Goal: Find specific page/section: Find specific page/section

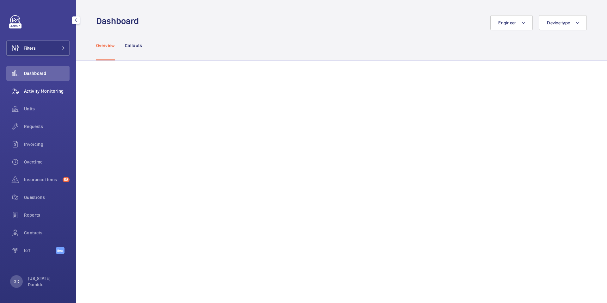
click at [41, 90] on span "Activity Monitoring" at bounding box center [47, 91] width 46 height 6
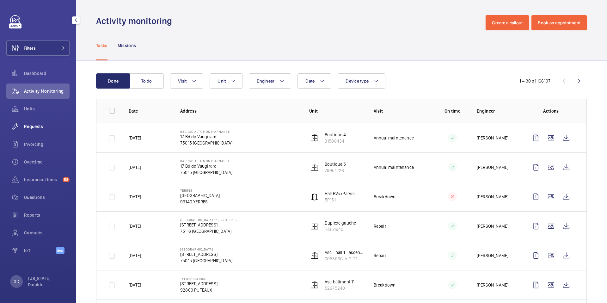
click at [35, 129] on span "Requests" at bounding box center [47, 126] width 46 height 6
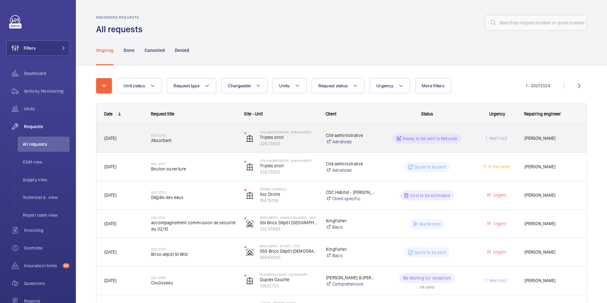
click at [199, 142] on span "Absorbant" at bounding box center [193, 140] width 85 height 6
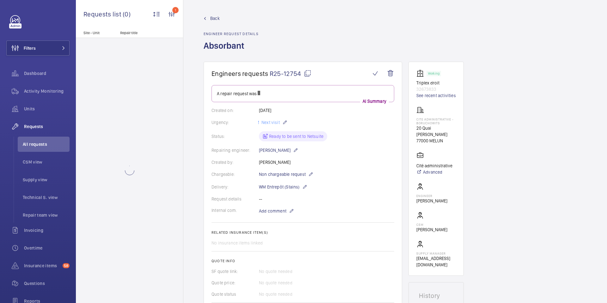
click at [306, 71] on mat-icon at bounding box center [308, 74] width 8 height 8
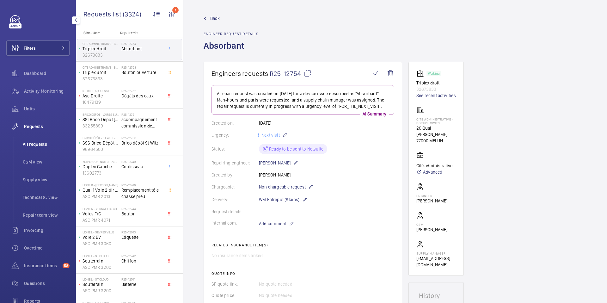
click at [39, 146] on span "All requests" at bounding box center [46, 144] width 47 height 6
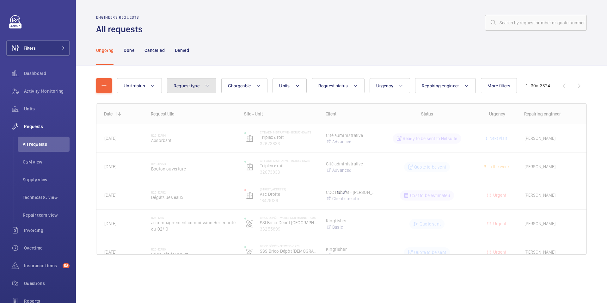
click at [188, 83] on span "Request type" at bounding box center [187, 85] width 26 height 5
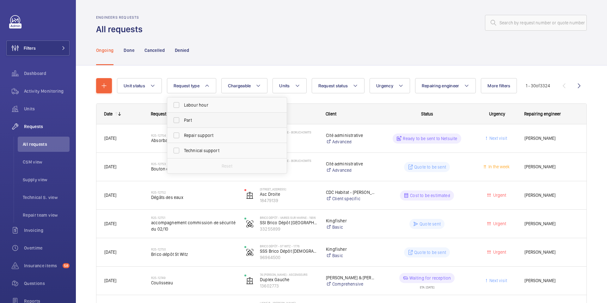
click at [191, 122] on span "Part" at bounding box center [227, 120] width 87 height 6
click at [183, 122] on input "Part" at bounding box center [176, 120] width 13 height 13
checkbox input "true"
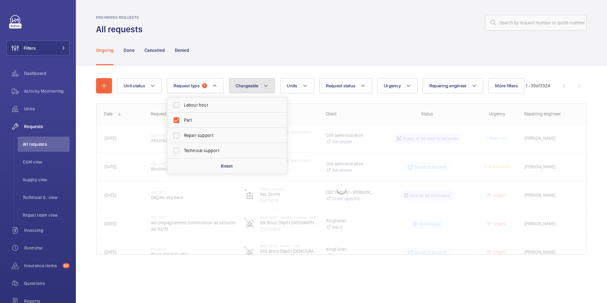
click at [250, 84] on span "Chargeable" at bounding box center [247, 85] width 23 height 5
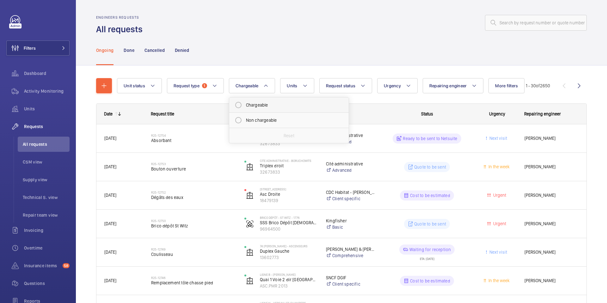
click at [253, 107] on mat-radio-button "Chargeable" at bounding box center [289, 105] width 114 height 13
radio input "true"
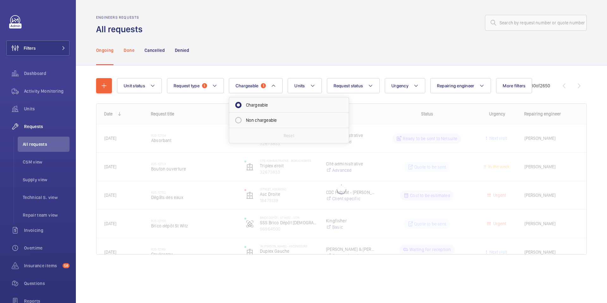
click at [132, 48] on p "Done" at bounding box center [129, 50] width 10 height 6
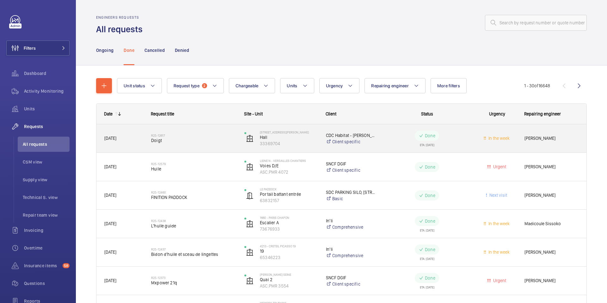
click at [191, 145] on div "R25-12617 Doigt" at bounding box center [193, 138] width 85 height 18
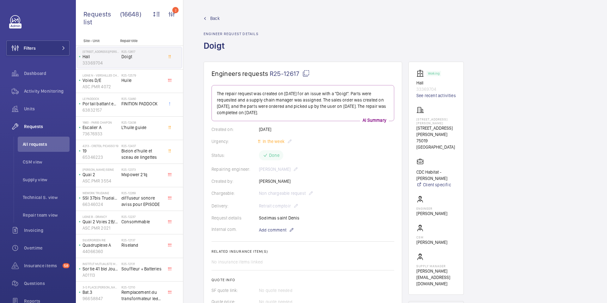
click at [304, 72] on mat-icon at bounding box center [306, 74] width 8 height 8
click at [368, 64] on wm-front-card "Engineers requests R25-12617 The repair request was created on [DATE] for an is…" at bounding box center [303, 207] width 199 height 291
drag, startPoint x: 35, startPoint y: 143, endPoint x: 60, endPoint y: 145, distance: 25.1
click at [35, 143] on span "All requests" at bounding box center [46, 144] width 47 height 6
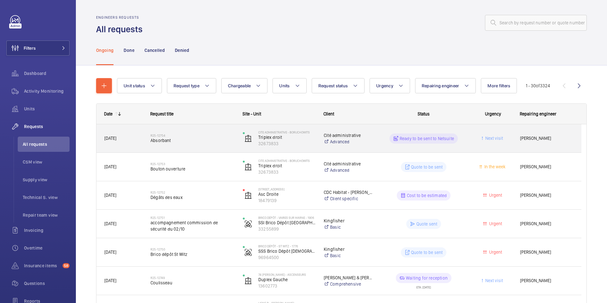
click at [175, 143] on span "Absorbant" at bounding box center [192, 140] width 84 height 6
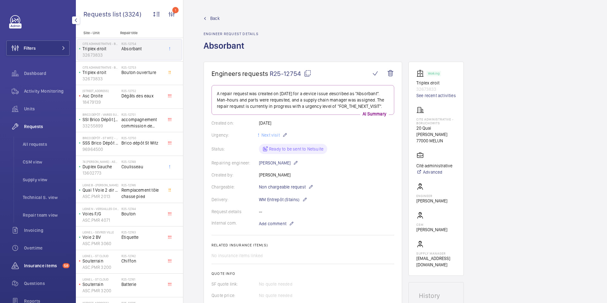
scroll to position [71, 0]
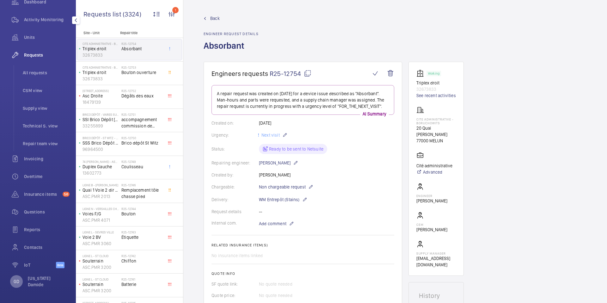
click at [15, 283] on p "GD" at bounding box center [17, 281] width 6 height 6
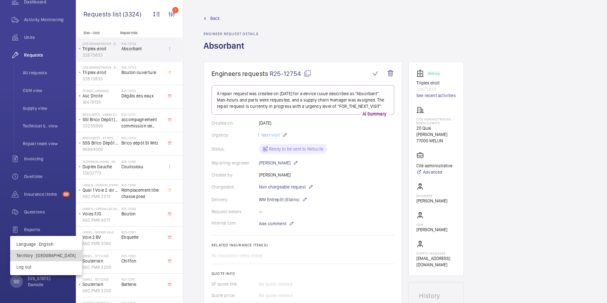
click at [46, 257] on p "Territory : [GEOGRAPHIC_DATA]" at bounding box center [45, 255] width 59 height 6
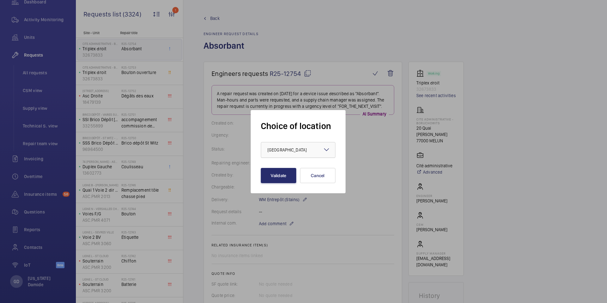
click at [298, 146] on div at bounding box center [298, 149] width 74 height 15
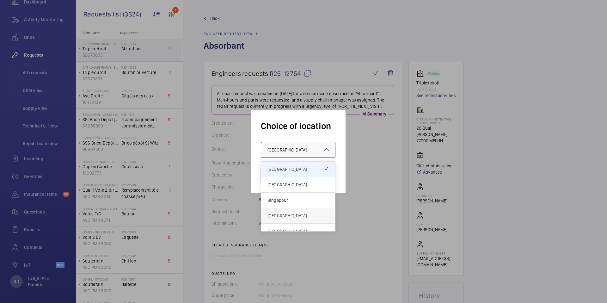
click at [284, 217] on span "[GEOGRAPHIC_DATA]" at bounding box center [297, 215] width 61 height 6
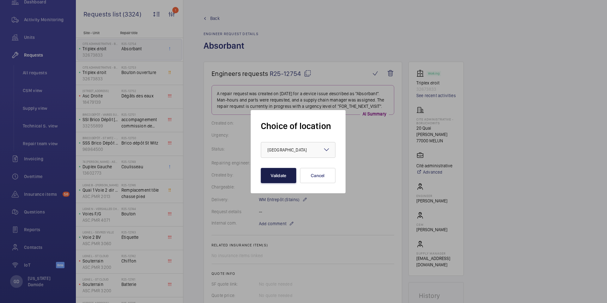
click at [283, 178] on button "Validate" at bounding box center [278, 175] width 35 height 15
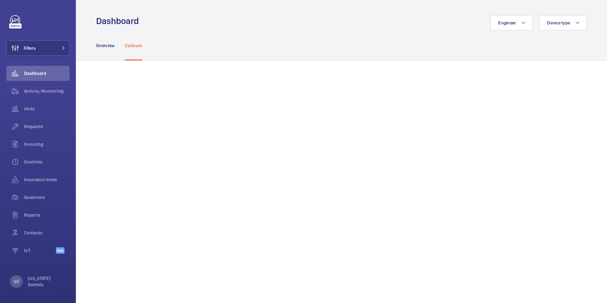
scroll to position [463, 0]
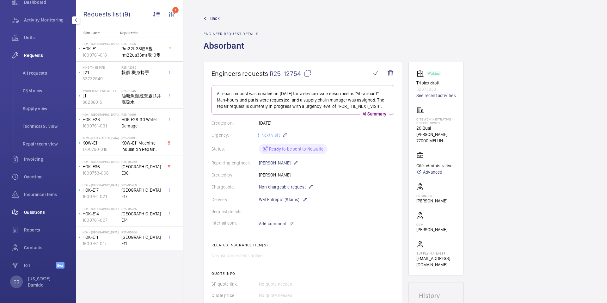
scroll to position [71, 0]
click at [15, 284] on p "GD" at bounding box center [17, 281] width 6 height 6
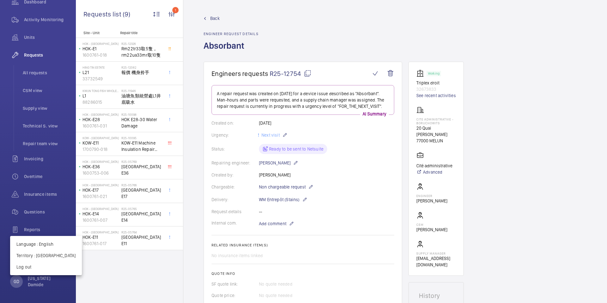
click at [107, 282] on div at bounding box center [303, 151] width 607 height 303
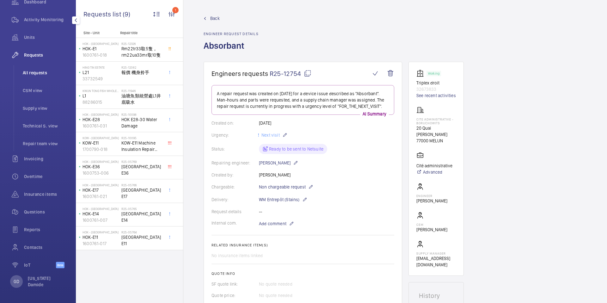
click at [38, 71] on span "All requests" at bounding box center [46, 73] width 47 height 6
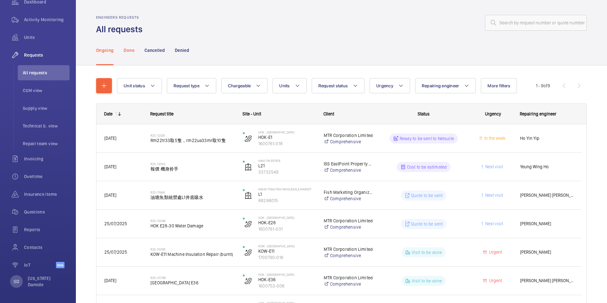
click at [131, 53] on p "Done" at bounding box center [129, 50] width 10 height 6
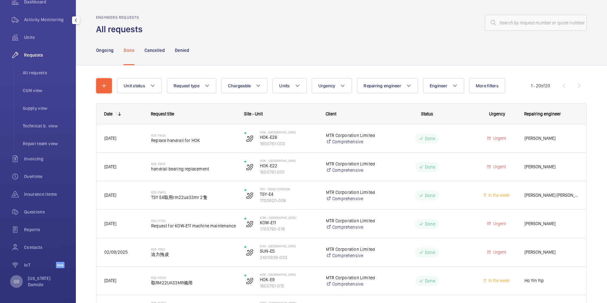
click at [19, 284] on p "GD" at bounding box center [17, 281] width 6 height 6
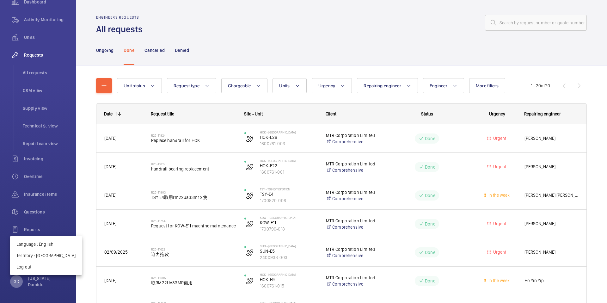
click at [19, 284] on div at bounding box center [303, 151] width 607 height 303
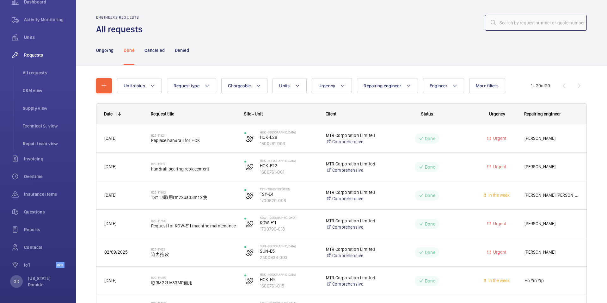
click at [527, 19] on input "text" at bounding box center [536, 23] width 102 height 16
paste input "R25-11129"
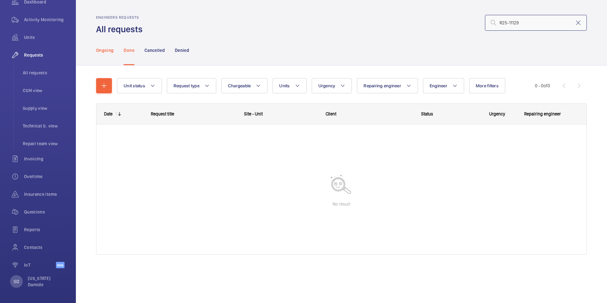
type input "R25-11129"
click at [107, 51] on p "Ongoing" at bounding box center [104, 50] width 17 height 6
click at [150, 50] on p "Cancelled" at bounding box center [154, 50] width 20 height 6
click at [132, 51] on p "Done" at bounding box center [129, 50] width 10 height 6
click at [110, 51] on p "Ongoing" at bounding box center [104, 50] width 17 height 6
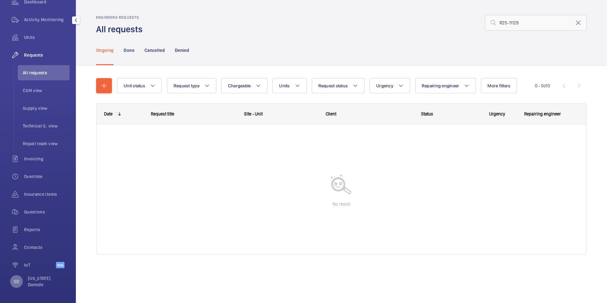
click at [20, 278] on div "GD" at bounding box center [16, 281] width 13 height 13
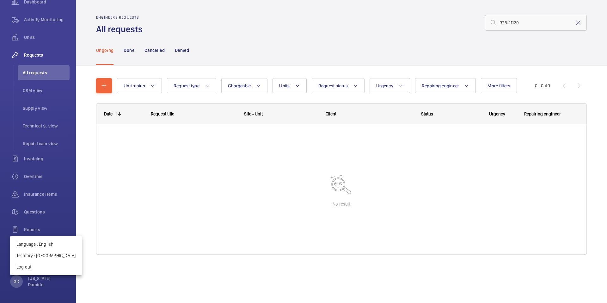
click at [371, 135] on div at bounding box center [303, 151] width 607 height 303
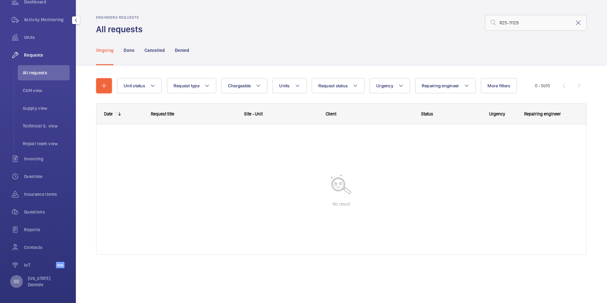
click at [16, 283] on p "GD" at bounding box center [17, 281] width 6 height 6
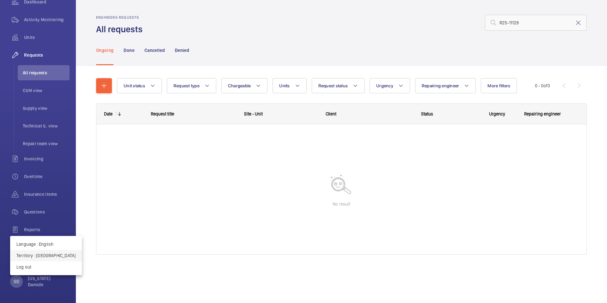
click at [51, 254] on p "Territory : Hong Kong" at bounding box center [45, 255] width 59 height 6
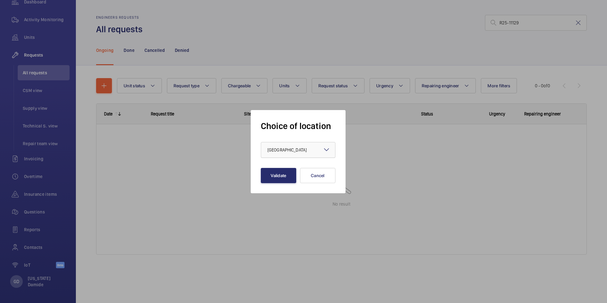
click at [289, 148] on div "× Hong Kong" at bounding box center [294, 150] width 55 height 6
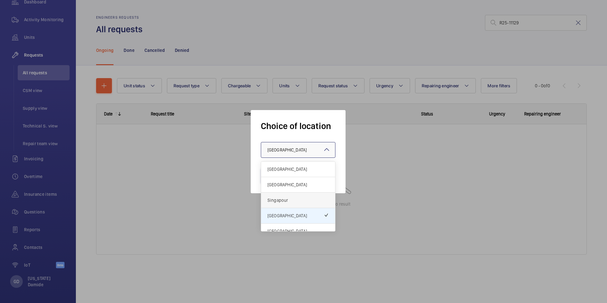
click at [289, 202] on span "Singapour" at bounding box center [297, 200] width 61 height 6
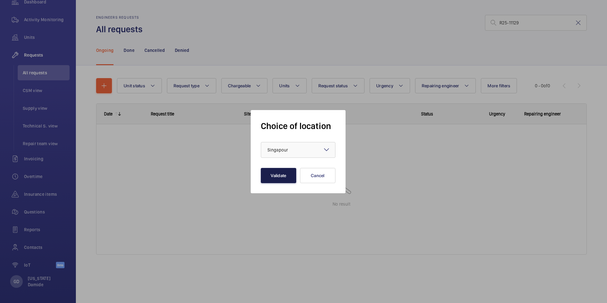
click at [285, 181] on button "Validate" at bounding box center [278, 175] width 35 height 15
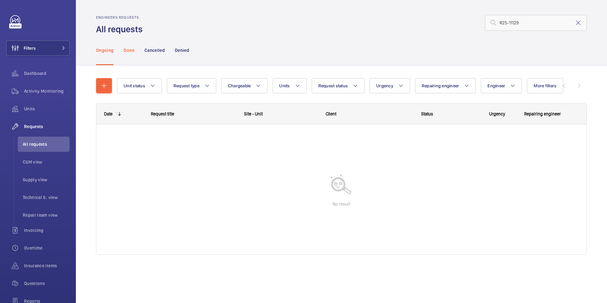
click at [124, 53] on p "Done" at bounding box center [129, 50] width 10 height 6
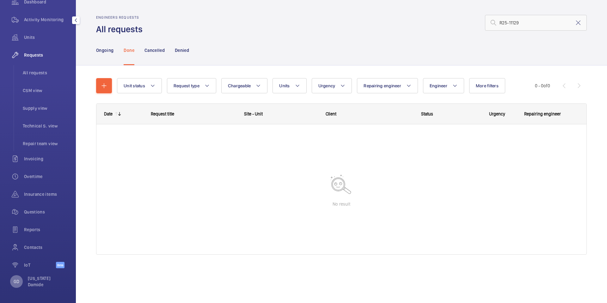
click at [20, 282] on div "GD" at bounding box center [16, 281] width 13 height 13
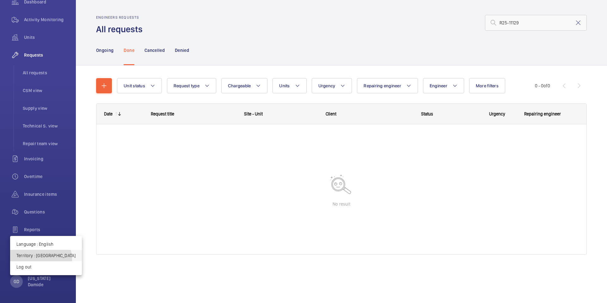
click at [40, 259] on button "Territory : Singapour" at bounding box center [46, 255] width 72 height 11
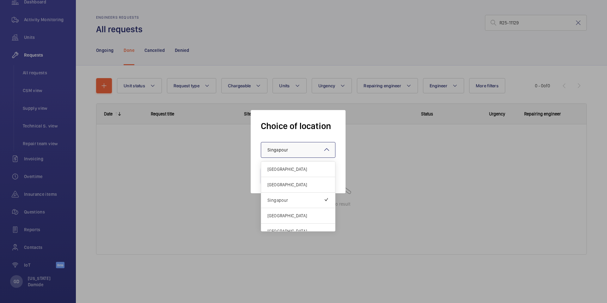
click at [304, 144] on div at bounding box center [298, 149] width 74 height 15
click at [279, 215] on span "[GEOGRAPHIC_DATA]" at bounding box center [297, 215] width 61 height 6
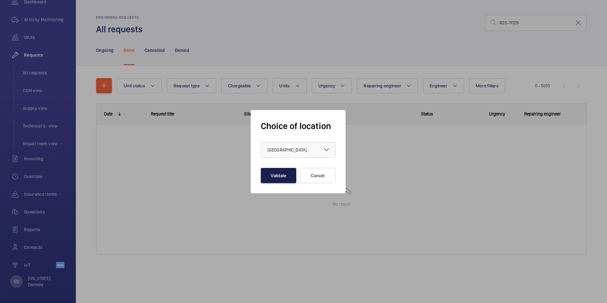
click at [286, 179] on button "Validate" at bounding box center [278, 175] width 35 height 15
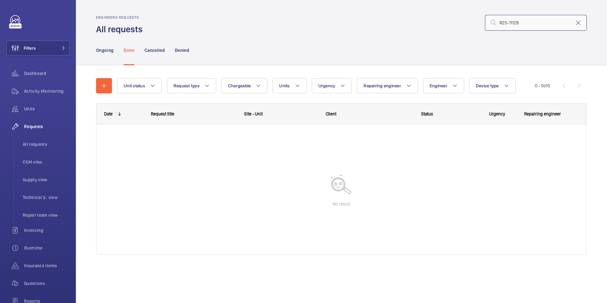
click at [527, 22] on input "R25-11129" at bounding box center [536, 23] width 102 height 16
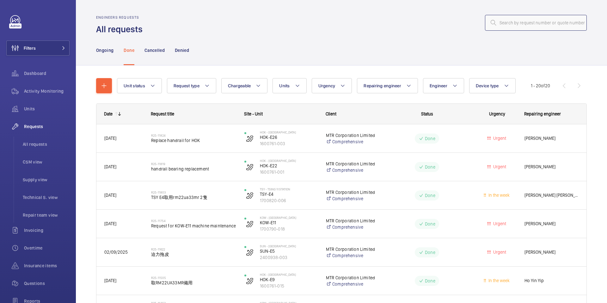
click at [547, 24] on input "text" at bounding box center [536, 23] width 102 height 16
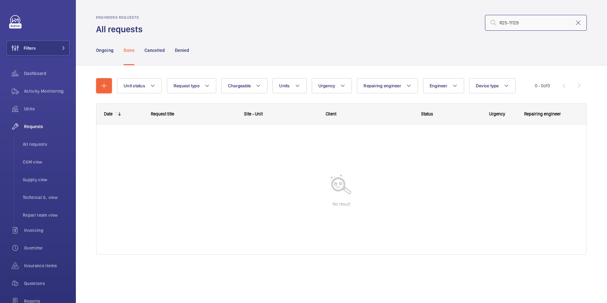
drag, startPoint x: 530, startPoint y: 21, endPoint x: 513, endPoint y: 19, distance: 17.3
click at [514, 20] on input "R25-11129" at bounding box center [536, 23] width 102 height 16
click at [513, 19] on input "R25-11129" at bounding box center [536, 23] width 102 height 16
drag, startPoint x: 517, startPoint y: 21, endPoint x: 464, endPoint y: 24, distance: 52.9
click at [464, 24] on div "R25-11129" at bounding box center [366, 22] width 440 height 15
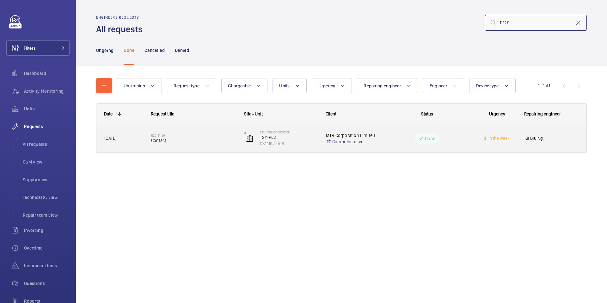
type input "11129"
click at [172, 139] on span "Contact" at bounding box center [193, 140] width 85 height 6
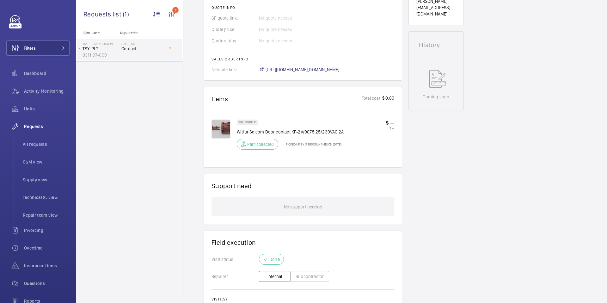
scroll to position [273, 0]
